Goal: Task Accomplishment & Management: Manage account settings

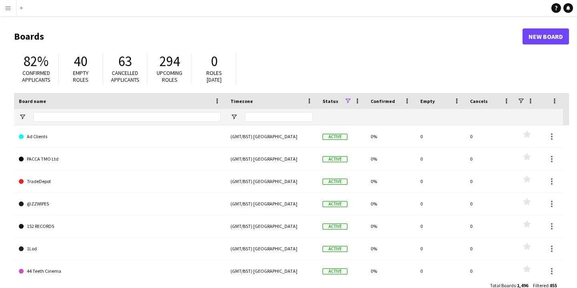
click at [8, 9] on app-icon "Menu" at bounding box center [8, 8] width 6 height 6
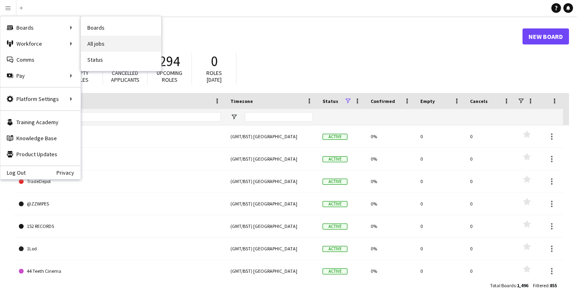
click at [98, 42] on link "All jobs" at bounding box center [121, 44] width 80 height 16
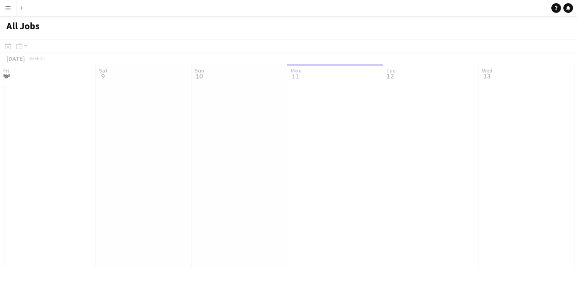
scroll to position [0, 192]
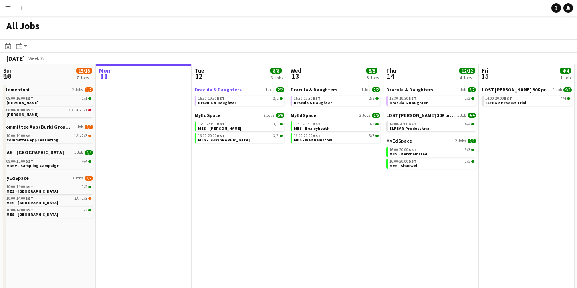
click at [226, 89] on span "Dracula & Daughters" at bounding box center [218, 90] width 47 height 6
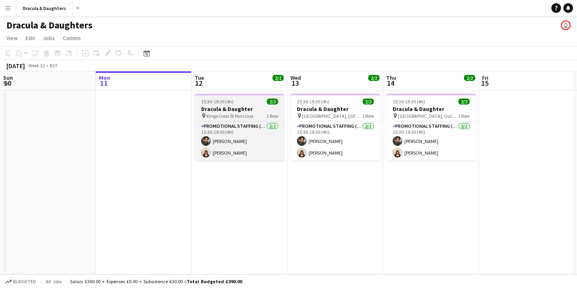
click at [220, 108] on h3 "Dracula & Daughter" at bounding box center [240, 108] width 90 height 7
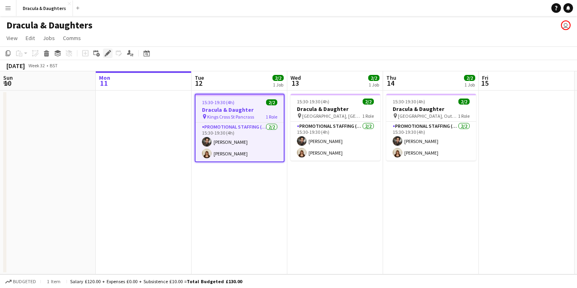
click at [109, 53] on icon at bounding box center [107, 53] width 4 height 4
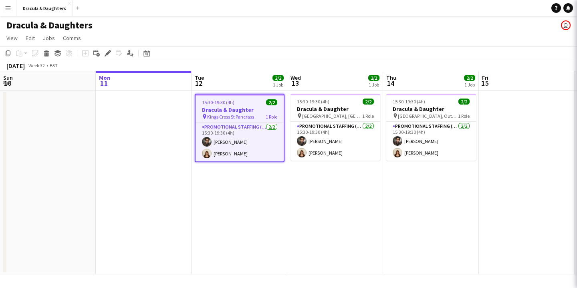
type input "**********"
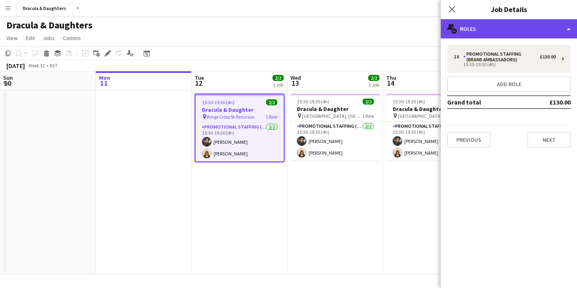
click at [512, 36] on div "multiple-users-add Roles" at bounding box center [509, 28] width 136 height 19
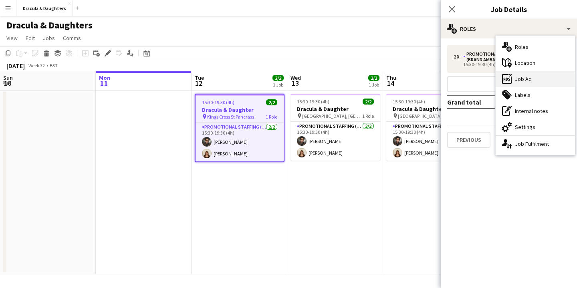
click at [519, 82] on div "ads-window Job Ad" at bounding box center [535, 79] width 79 height 16
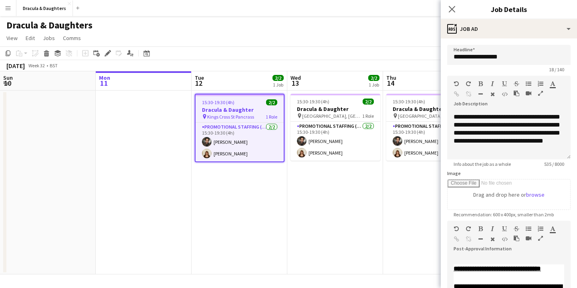
scroll to position [111, 0]
click at [451, 8] on icon at bounding box center [452, 9] width 8 height 8
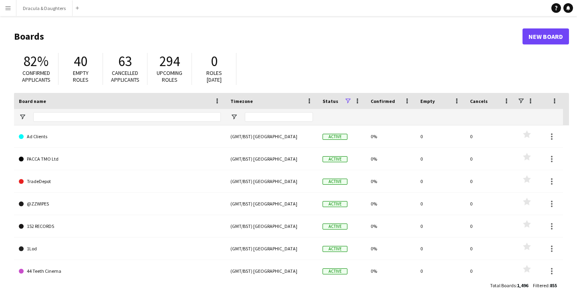
click at [10, 5] on app-icon "Menu" at bounding box center [8, 8] width 6 height 6
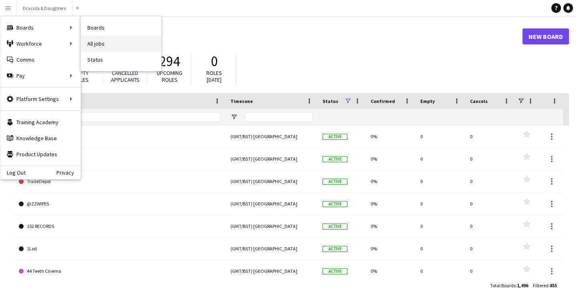
click at [110, 39] on link "All jobs" at bounding box center [121, 44] width 80 height 16
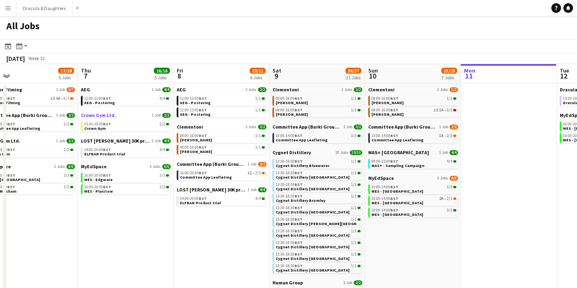
scroll to position [0, 209]
click at [192, 163] on span "Committee App (Burki Group Ltd)" at bounding box center [211, 164] width 69 height 6
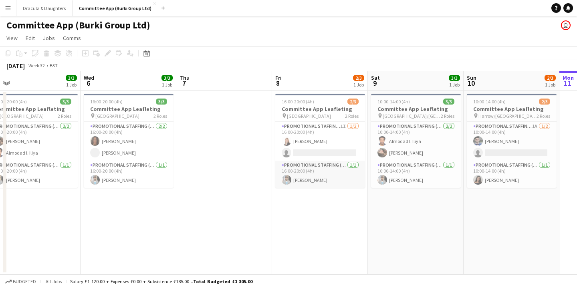
scroll to position [0, 305]
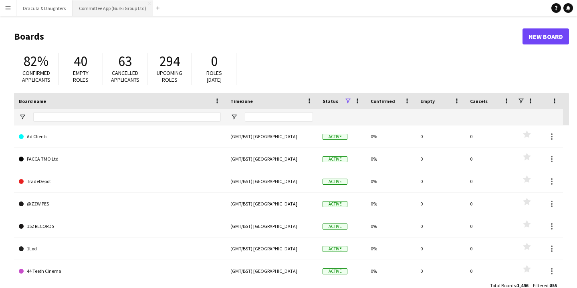
click at [91, 11] on button "Committee App (Burki Group Ltd) Close" at bounding box center [113, 8] width 81 height 16
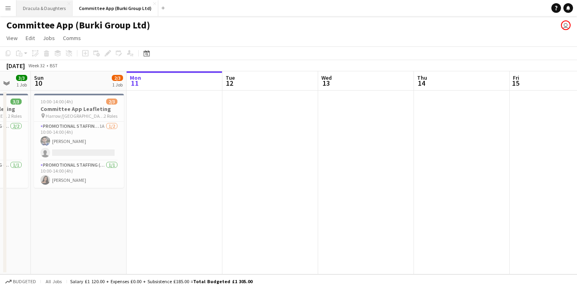
click at [56, 12] on button "Dracula & Daughters Close" at bounding box center [44, 8] width 56 height 16
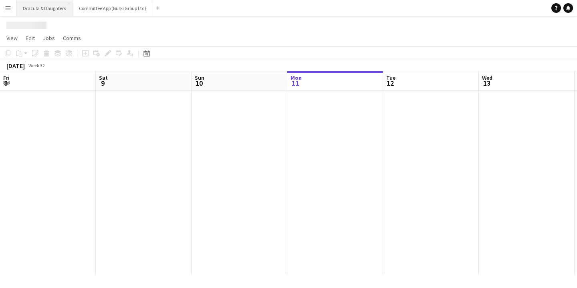
scroll to position [0, 192]
